Goal: Check status

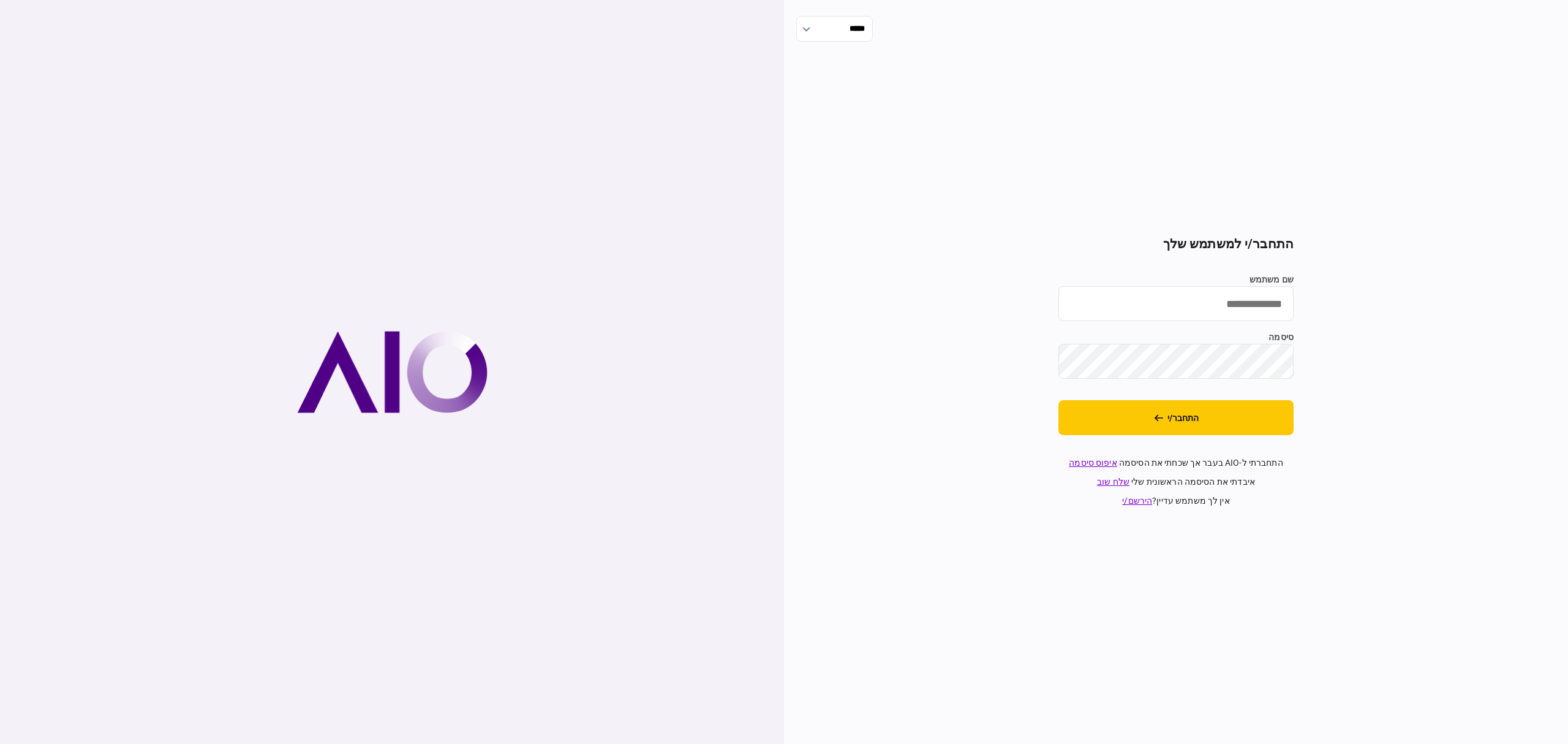
type input "**********"
click at [1248, 419] on button "התחבר/י" at bounding box center [1176, 418] width 235 height 35
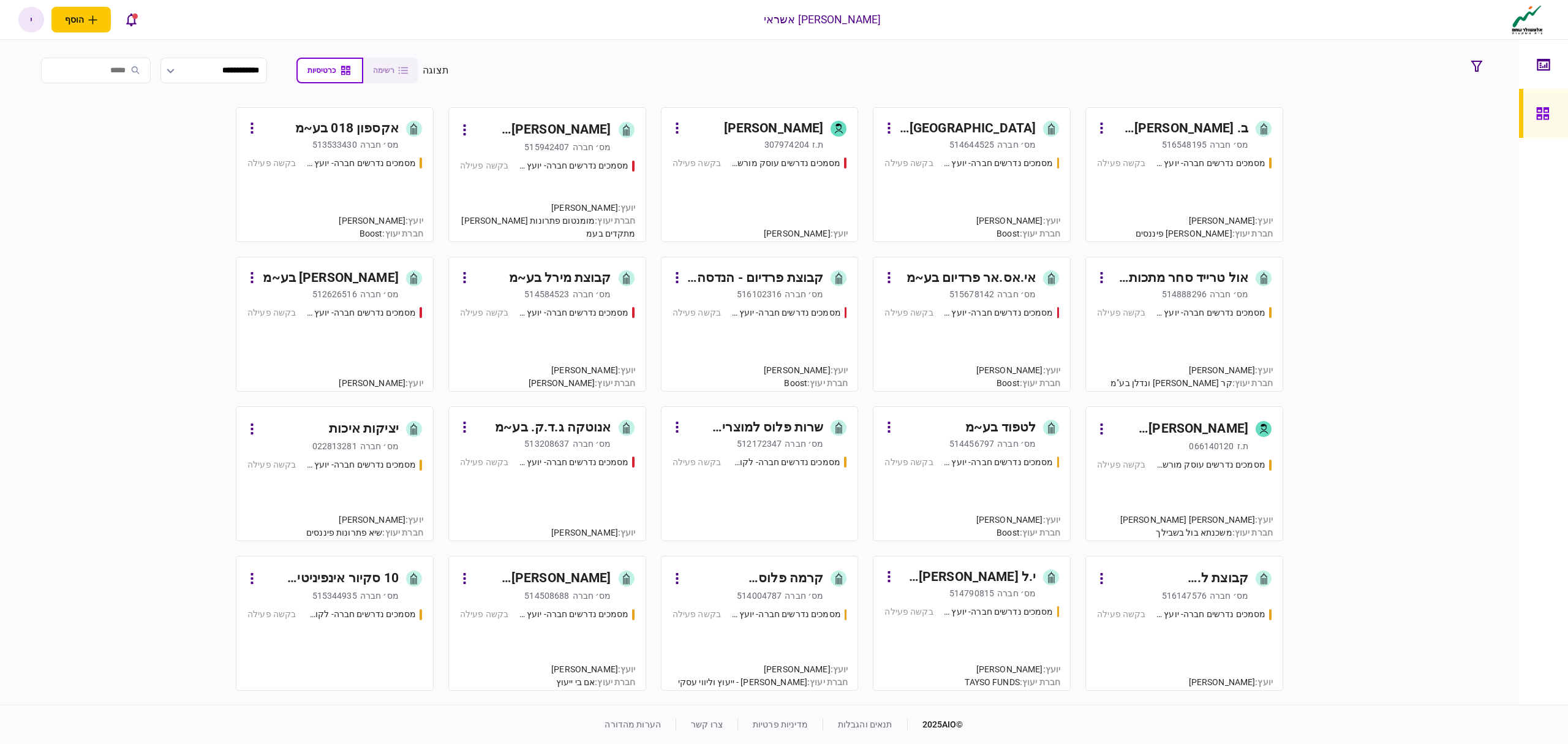
click at [1193, 167] on div "מסמכים נדרשים חברה- יועץ - תהליך חברה" at bounding box center [1210, 163] width 111 height 13
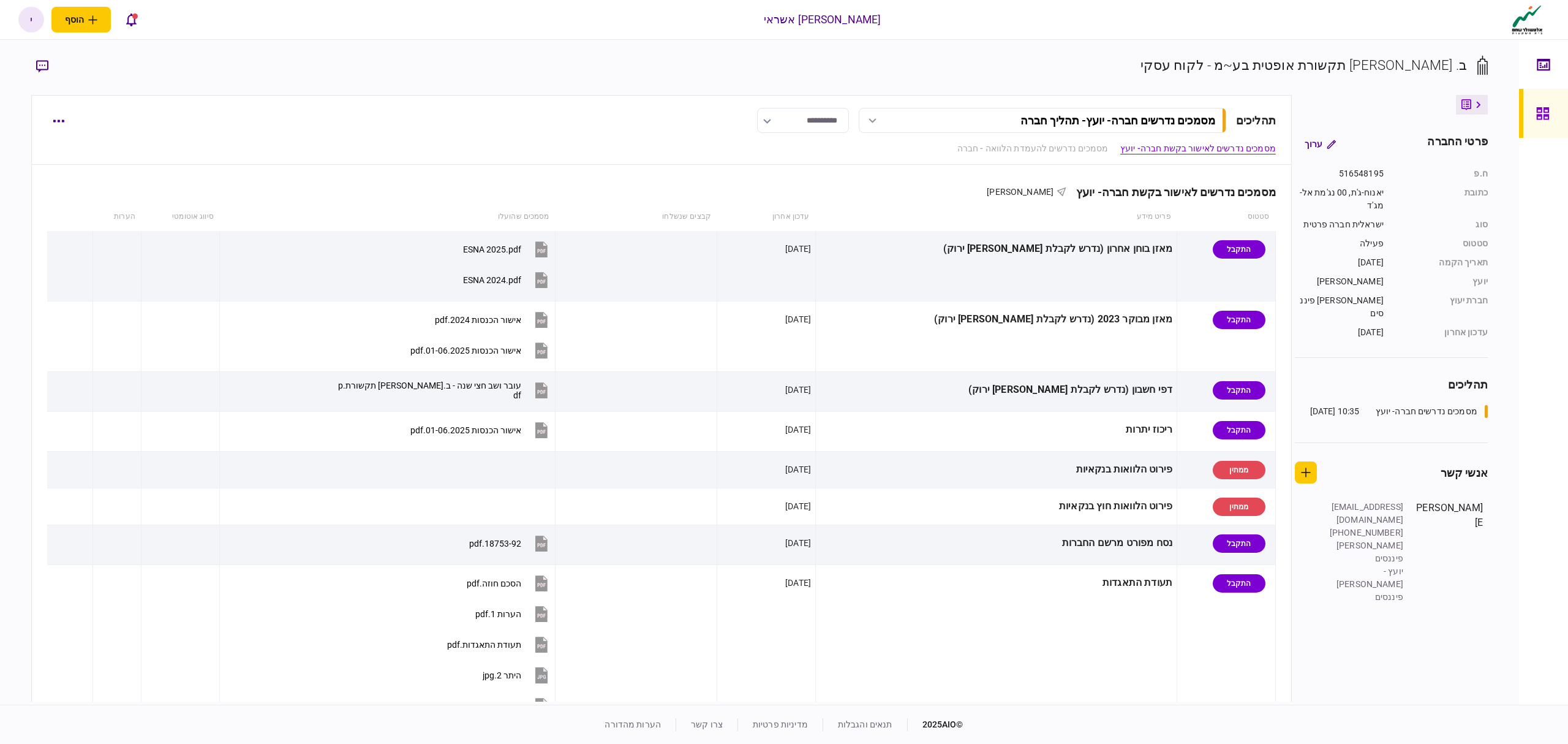
click at [1558, 120] on link at bounding box center [1543, 113] width 49 height 49
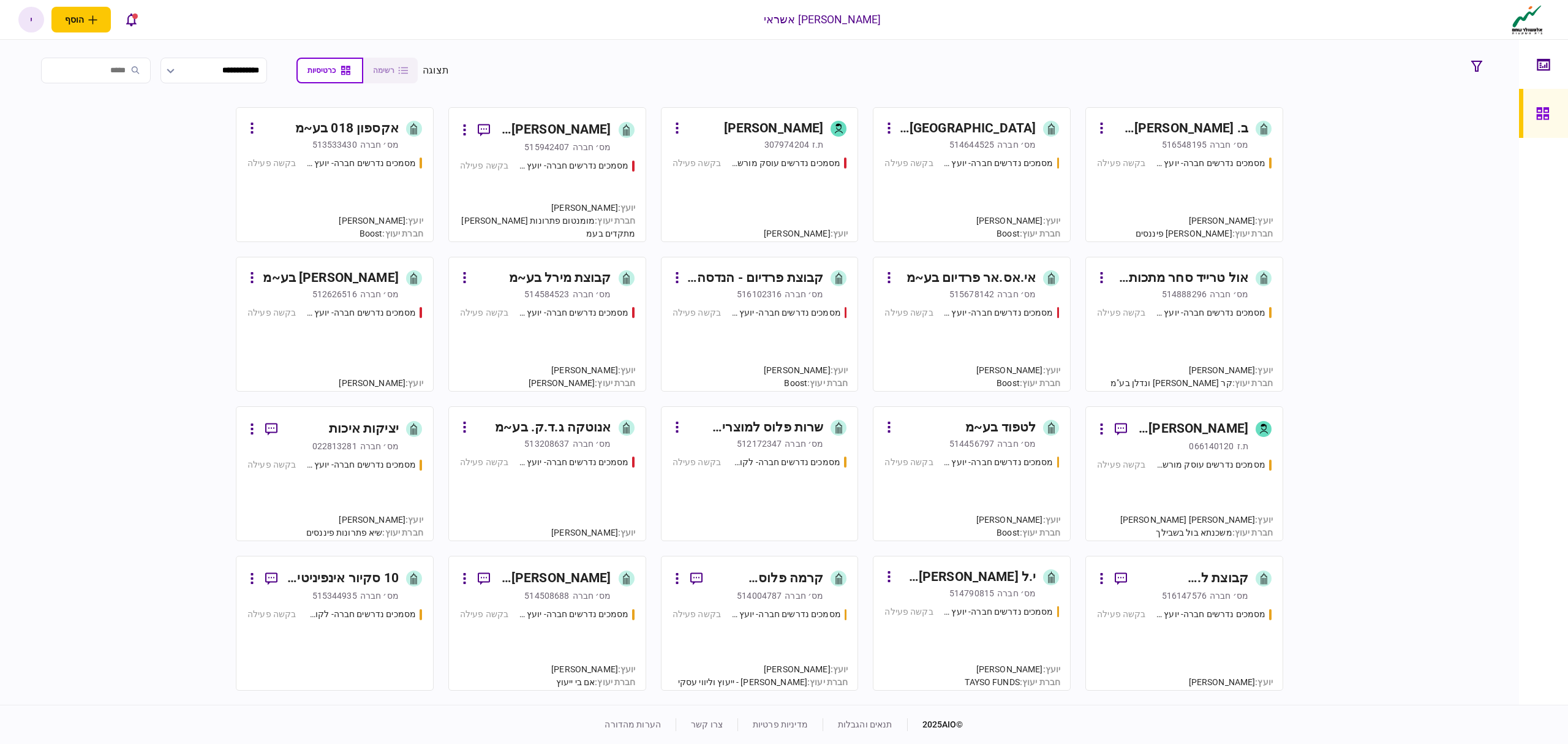
click at [1216, 173] on div "מסמכים נדרשים חברה- יועץ - תהליך חברה בקשה פעילה" at bounding box center [1184, 194] width 175 height 74
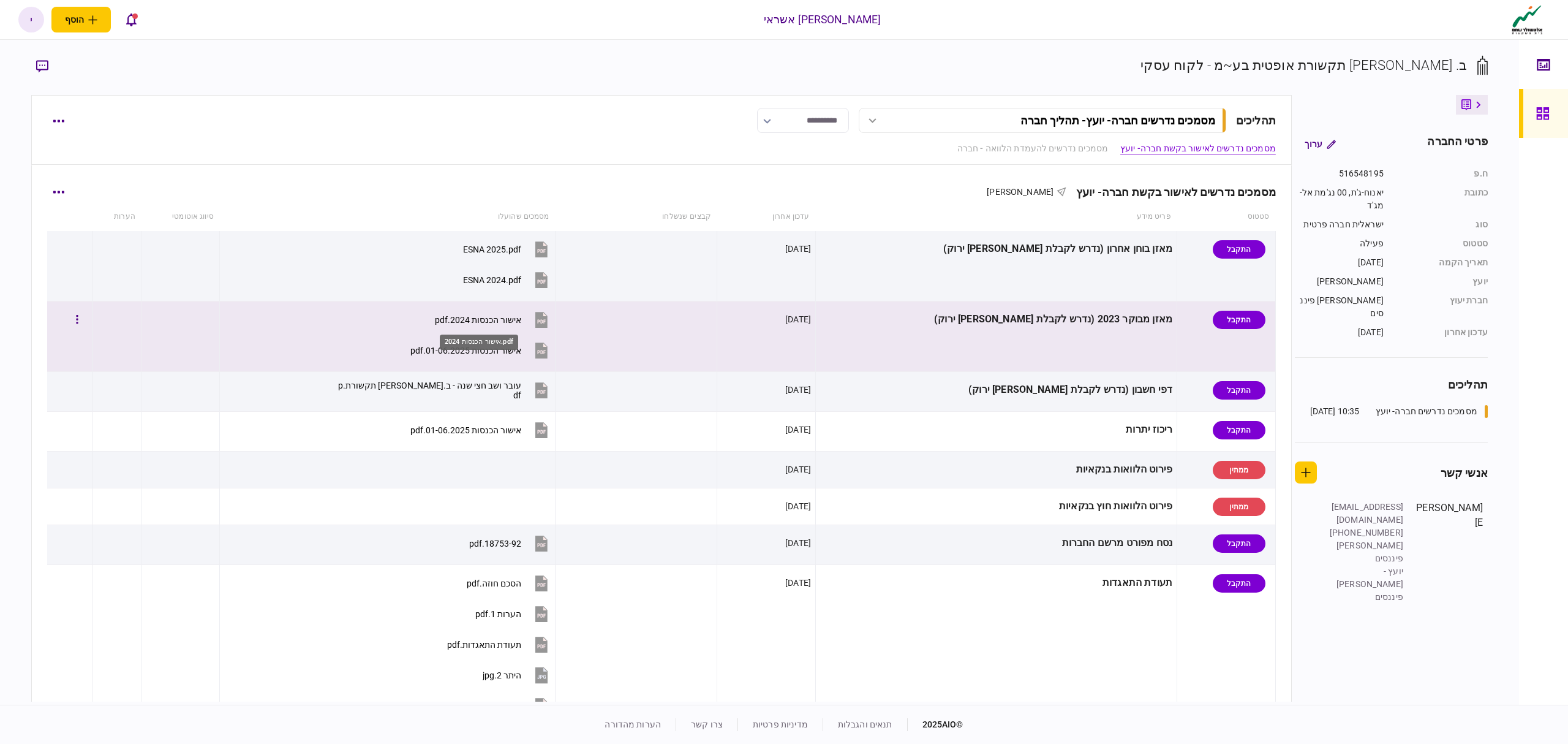
click at [468, 319] on div "אישור הכנסות 2024.pdf" at bounding box center [478, 320] width 87 height 10
click at [473, 319] on div "אישור הכנסות 2024.pdf" at bounding box center [478, 320] width 87 height 10
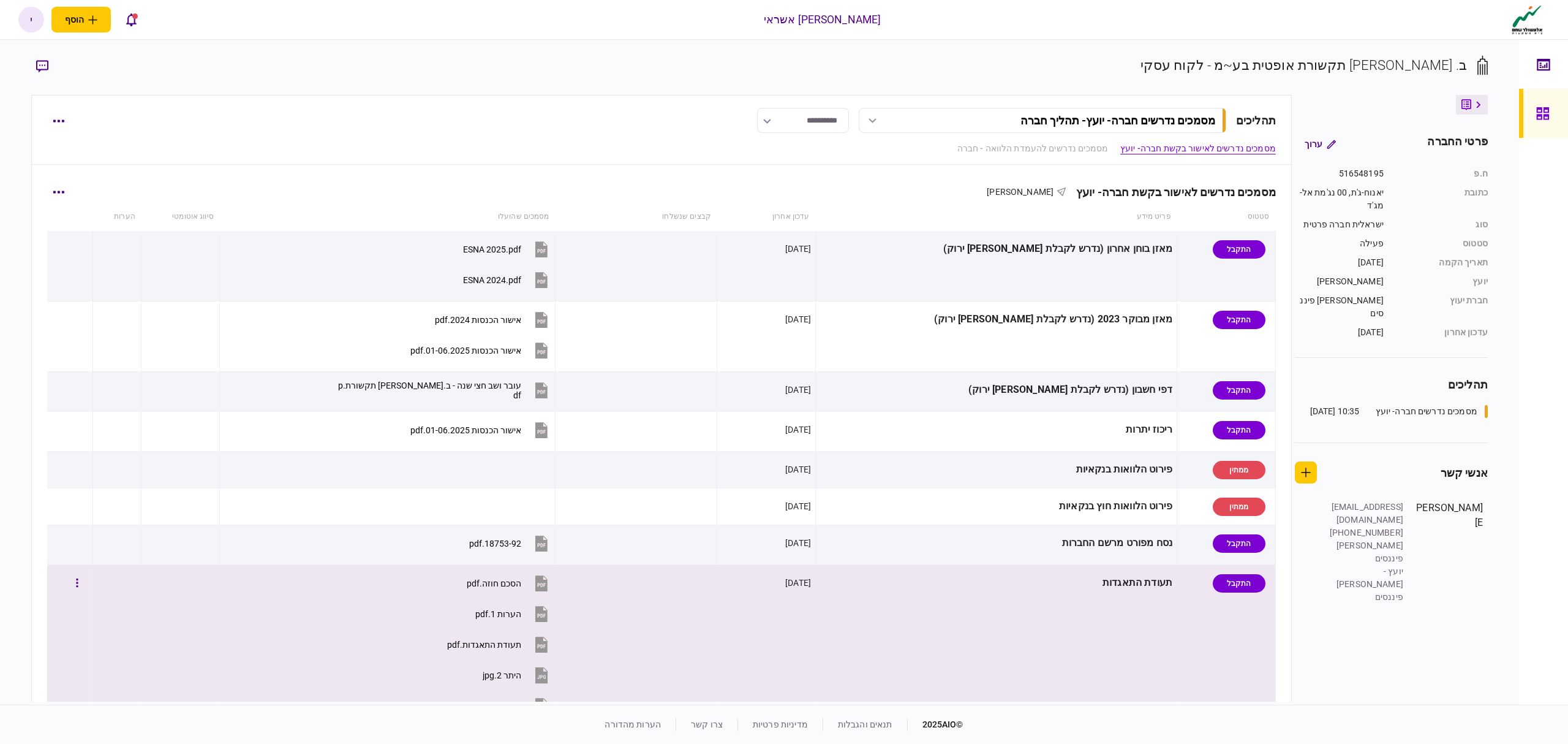
click td "תעודת התאגדות"
